Goal: Information Seeking & Learning: Find specific fact

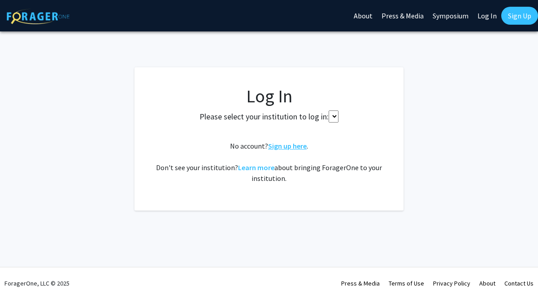
select select
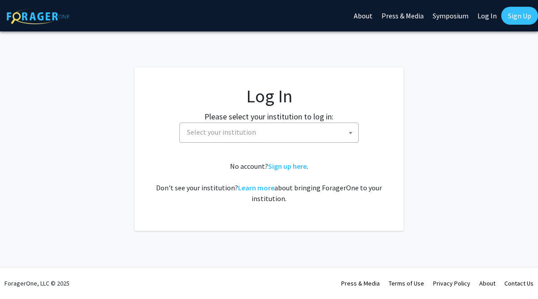
click at [334, 127] on span "Select your institution" at bounding box center [270, 132] width 175 height 18
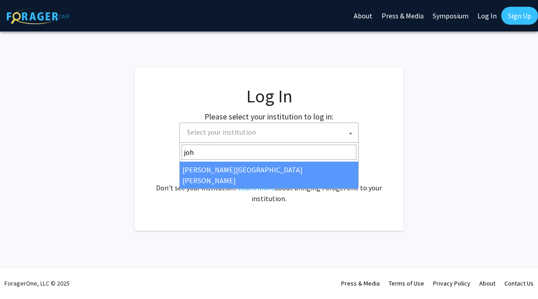
type input "joh"
select select "1"
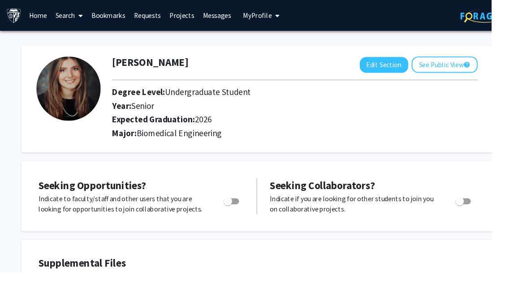
click at [76, 17] on link "Search" at bounding box center [73, 15] width 38 height 31
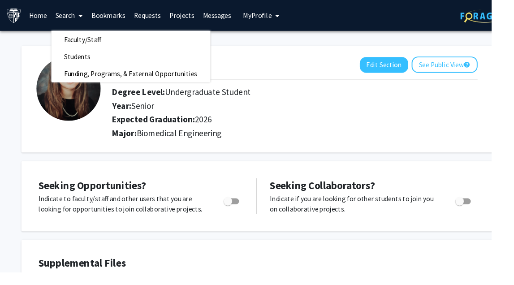
click at [114, 19] on link "Bookmarks" at bounding box center [113, 15] width 44 height 31
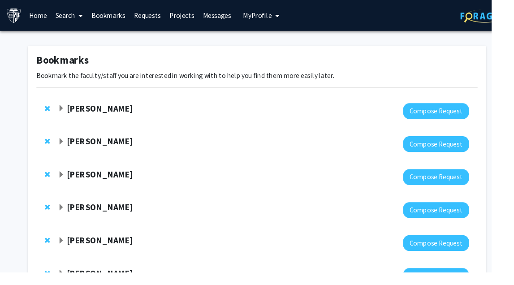
click at [39, 17] on link "Home" at bounding box center [40, 15] width 28 height 31
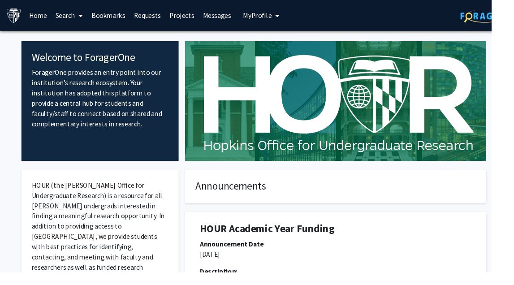
click at [81, 16] on span at bounding box center [83, 16] width 8 height 31
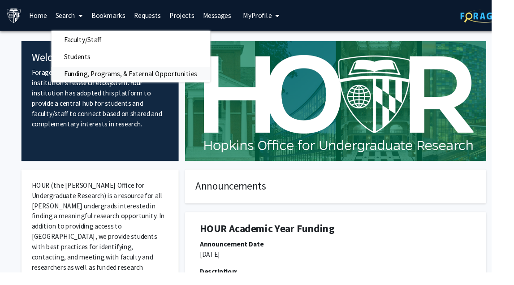
click at [96, 72] on span "Funding, Programs, & External Opportunities" at bounding box center [137, 77] width 166 height 18
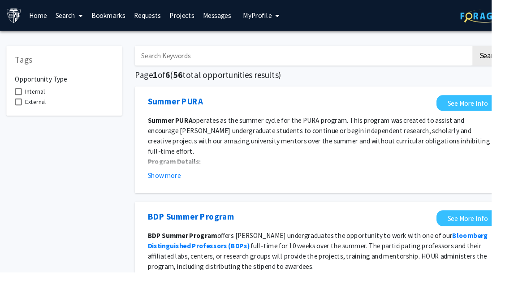
click at [68, 16] on link "Search" at bounding box center [73, 15] width 38 height 31
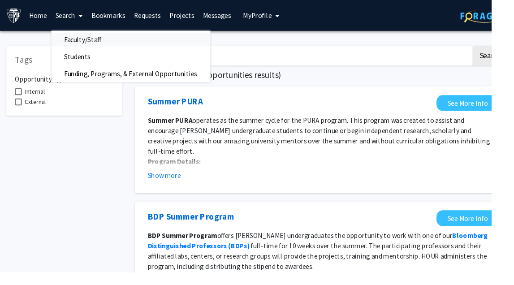
click at [85, 39] on span "Faculty/Staff" at bounding box center [87, 41] width 66 height 18
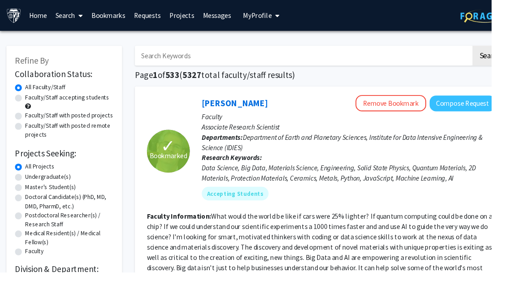
click at [228, 64] on input "Search Keywords" at bounding box center [317, 58] width 352 height 21
type input "[PERSON_NAME] [PERSON_NAME]"
click at [512, 60] on button "Search" at bounding box center [513, 58] width 37 height 21
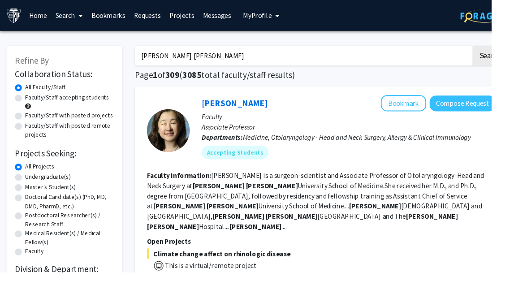
drag, startPoint x: 228, startPoint y: 68, endPoint x: 110, endPoint y: 58, distance: 118.8
type input "[PERSON_NAME]"
click at [512, 60] on button "Search" at bounding box center [513, 58] width 37 height 21
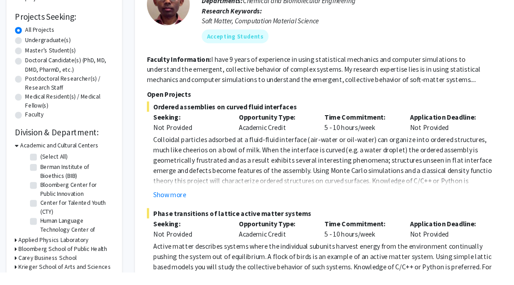
scroll to position [140, 0]
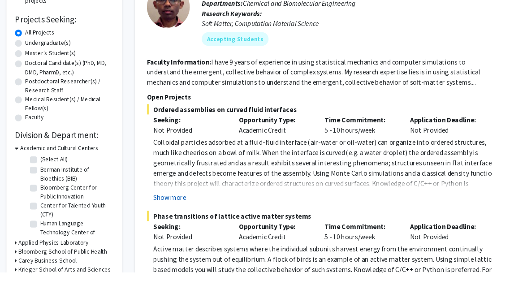
click at [175, 210] on button "Show more" at bounding box center [178, 206] width 35 height 11
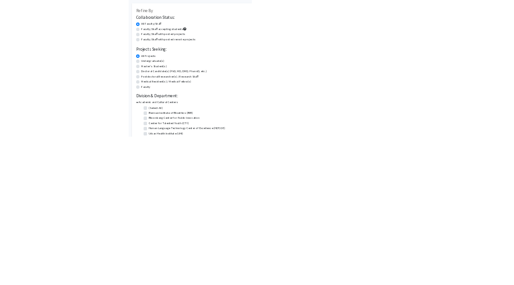
scroll to position [41, 0]
